Goal: Task Accomplishment & Management: Use online tool/utility

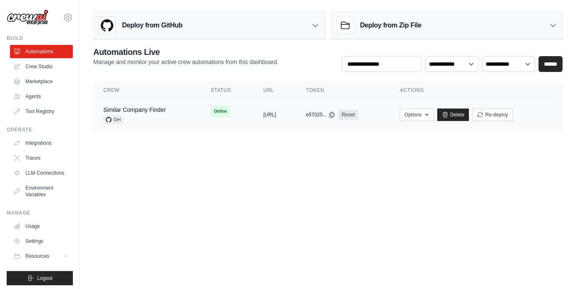
click at [146, 102] on td "Similar Company Finder GH" at bounding box center [146, 115] width 107 height 32
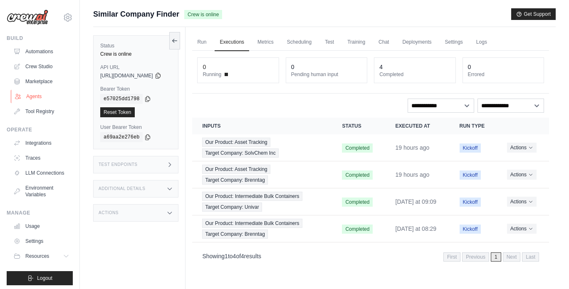
click at [33, 97] on link "Agents" at bounding box center [42, 96] width 63 height 13
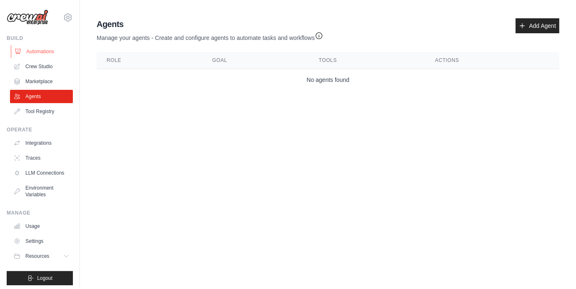
click at [30, 51] on link "Automations" at bounding box center [42, 51] width 63 height 13
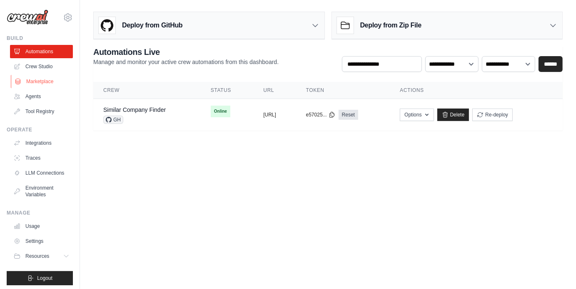
click at [38, 84] on link "Marketplace" at bounding box center [42, 81] width 63 height 13
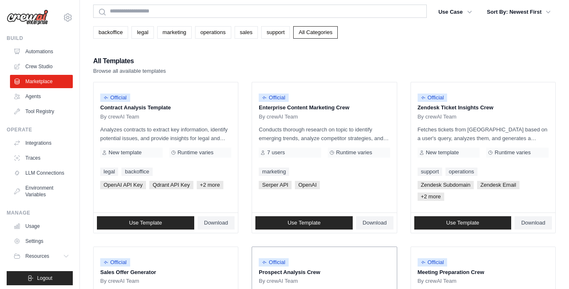
scroll to position [31, 0]
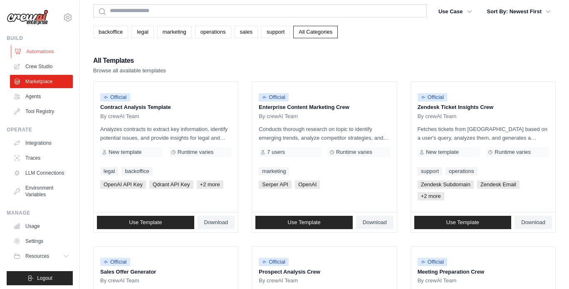
click at [34, 53] on link "Automations" at bounding box center [42, 51] width 63 height 13
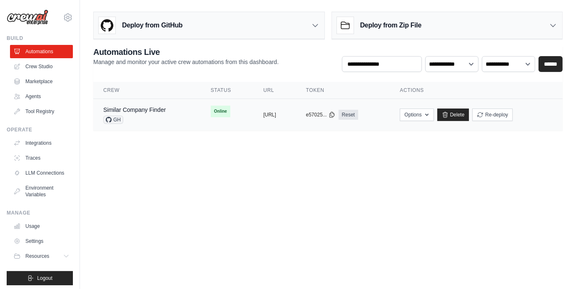
click at [151, 114] on div "Similar Company Finder GH" at bounding box center [134, 115] width 62 height 18
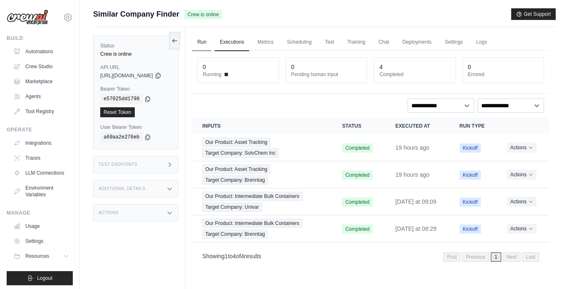
click at [211, 47] on link "Run" at bounding box center [201, 42] width 19 height 17
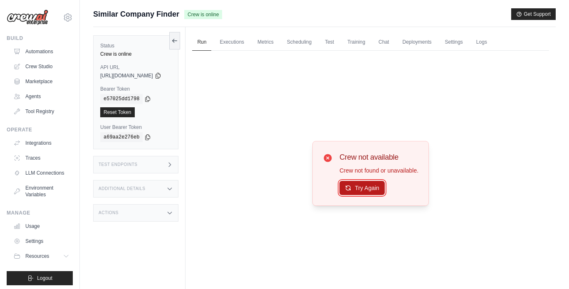
click at [361, 189] on button "Try Again" at bounding box center [362, 188] width 45 height 14
click at [241, 45] on link "Executions" at bounding box center [232, 42] width 35 height 17
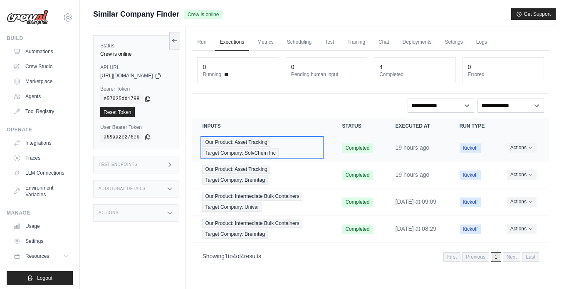
click at [317, 152] on div "Our Product: Asset Tracking Target Company: SolvChem Inc" at bounding box center [262, 148] width 120 height 20
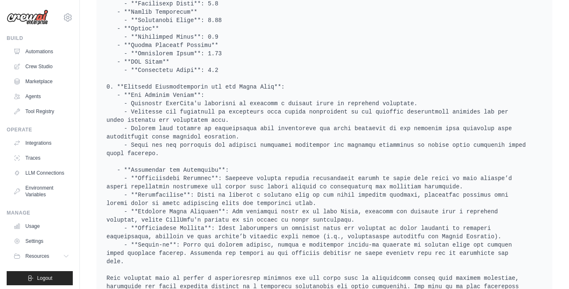
scroll to position [625, 0]
